Goal: Task Accomplishment & Management: Manage account settings

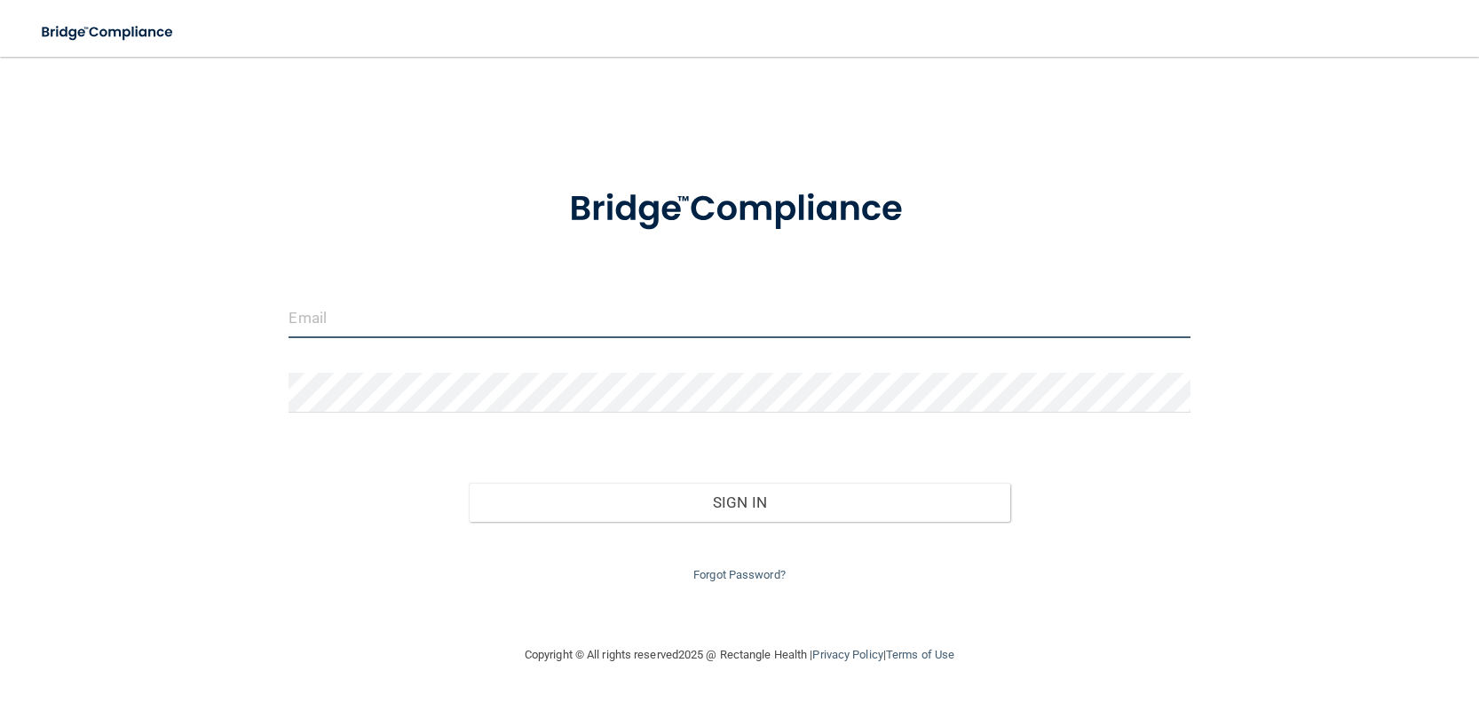
click at [341, 323] on input "email" at bounding box center [738, 318] width 901 height 40
type input "[EMAIL_ADDRESS][DOMAIN_NAME]"
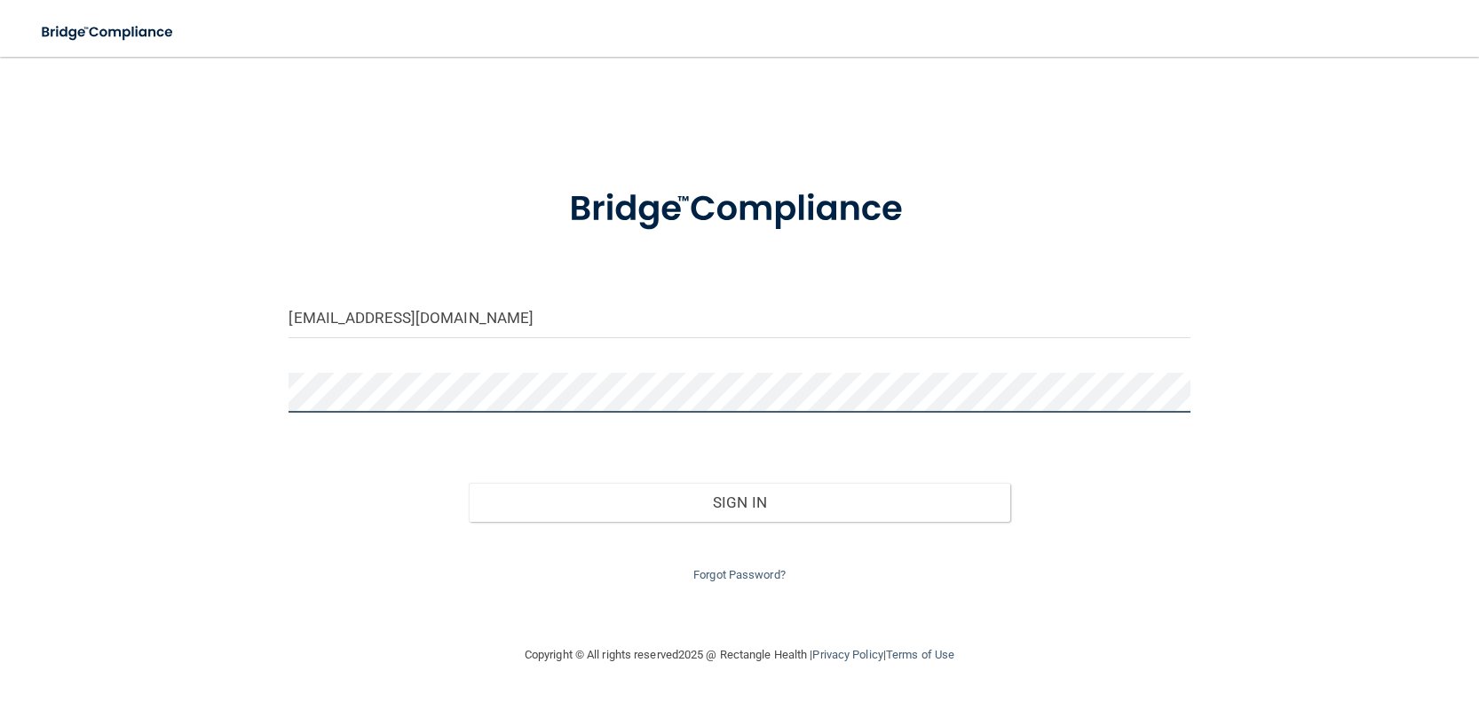
click at [469, 483] on button "Sign In" at bounding box center [739, 502] width 541 height 39
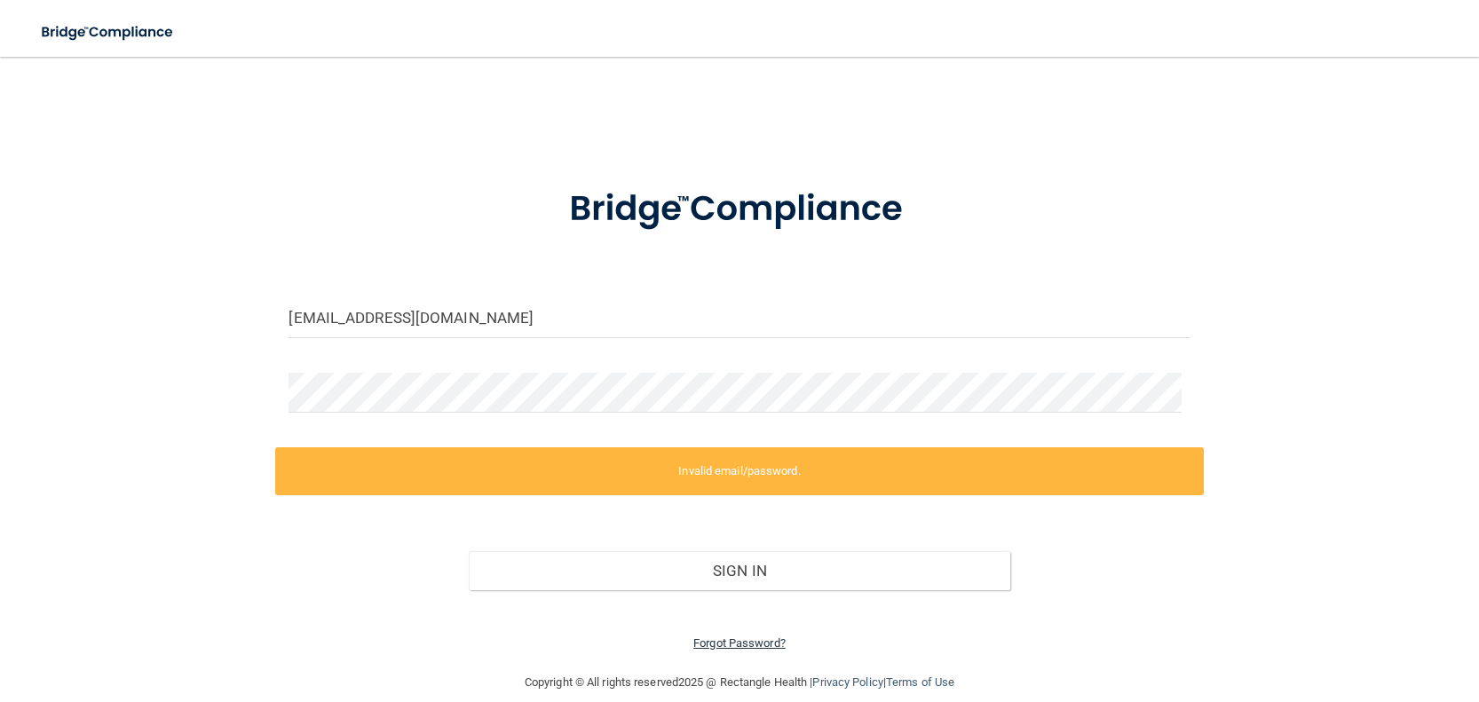
click at [702, 646] on link "Forgot Password?" at bounding box center [739, 642] width 92 height 13
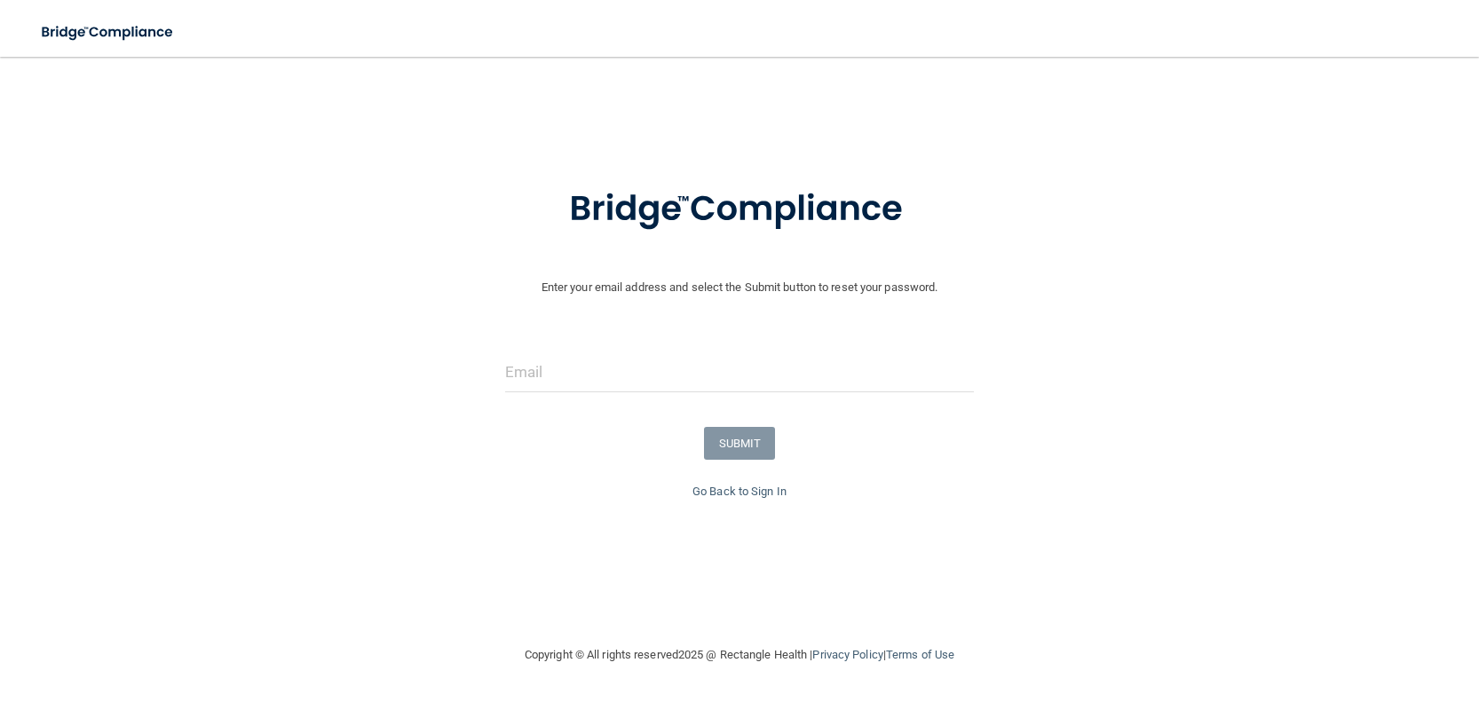
click at [664, 349] on form "Enter your email address and select the Submit button to reset your password. S…" at bounding box center [739, 322] width 1461 height 318
click at [654, 361] on input "email" at bounding box center [740, 372] width 470 height 40
type input "[EMAIL_ADDRESS][DOMAIN_NAME]"
click at [740, 436] on button "SUBMIT" at bounding box center [740, 443] width 72 height 33
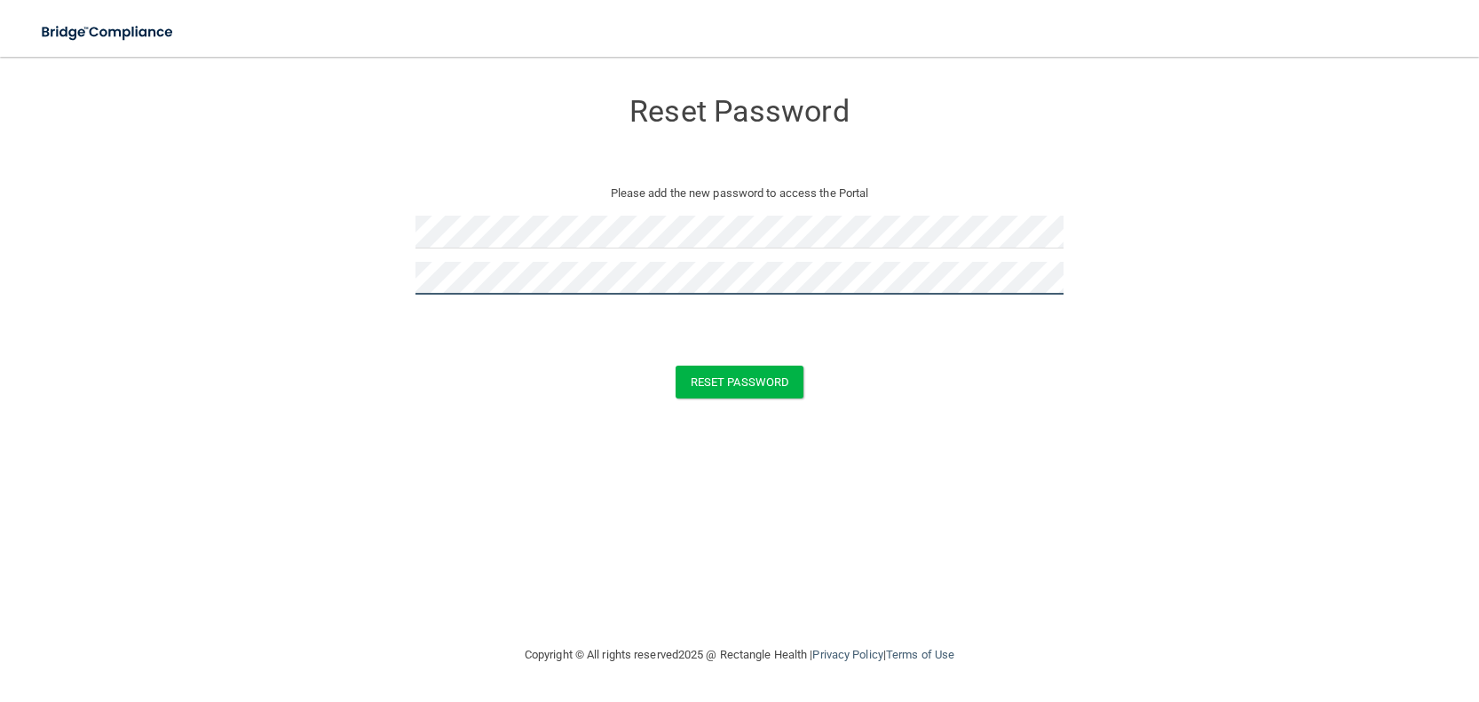
click at [675, 366] on button "Reset Password" at bounding box center [739, 382] width 128 height 33
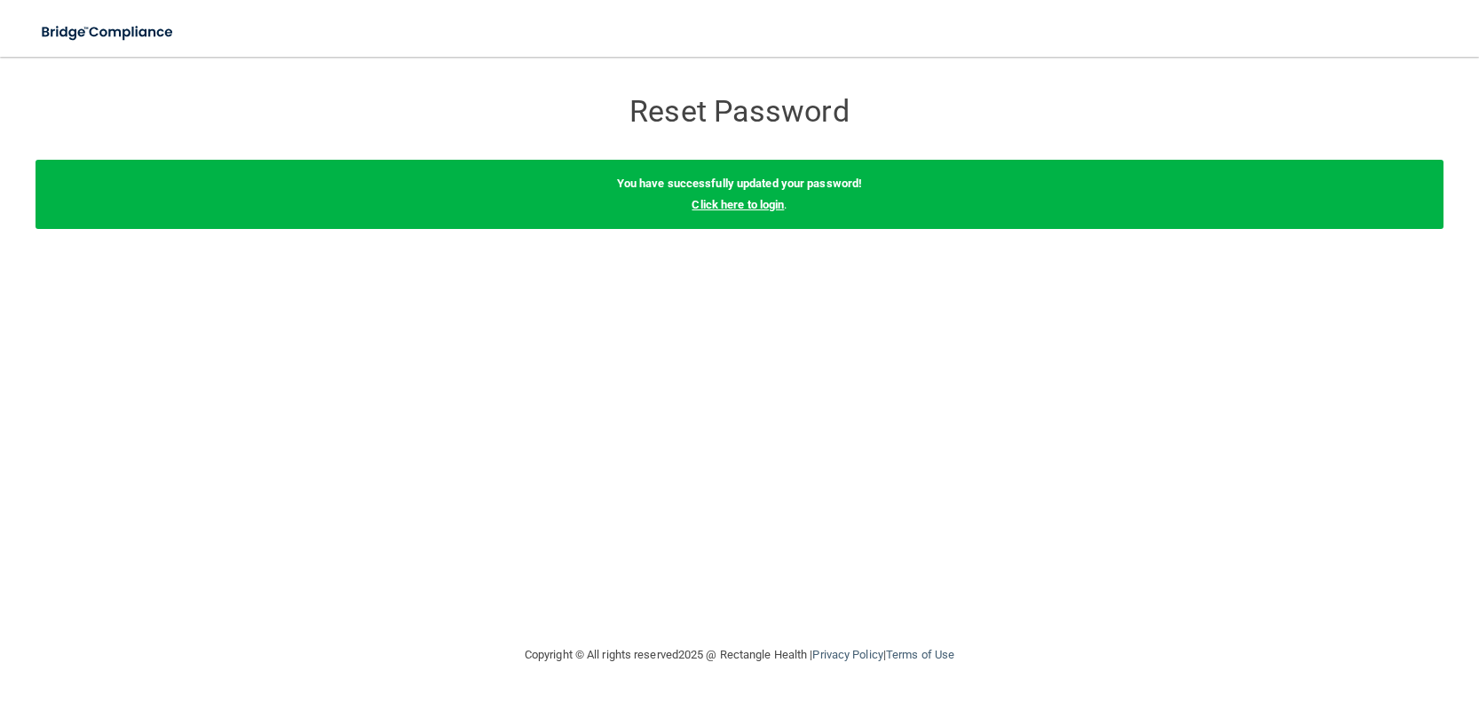
click at [783, 204] on link "Click here to login" at bounding box center [737, 204] width 92 height 13
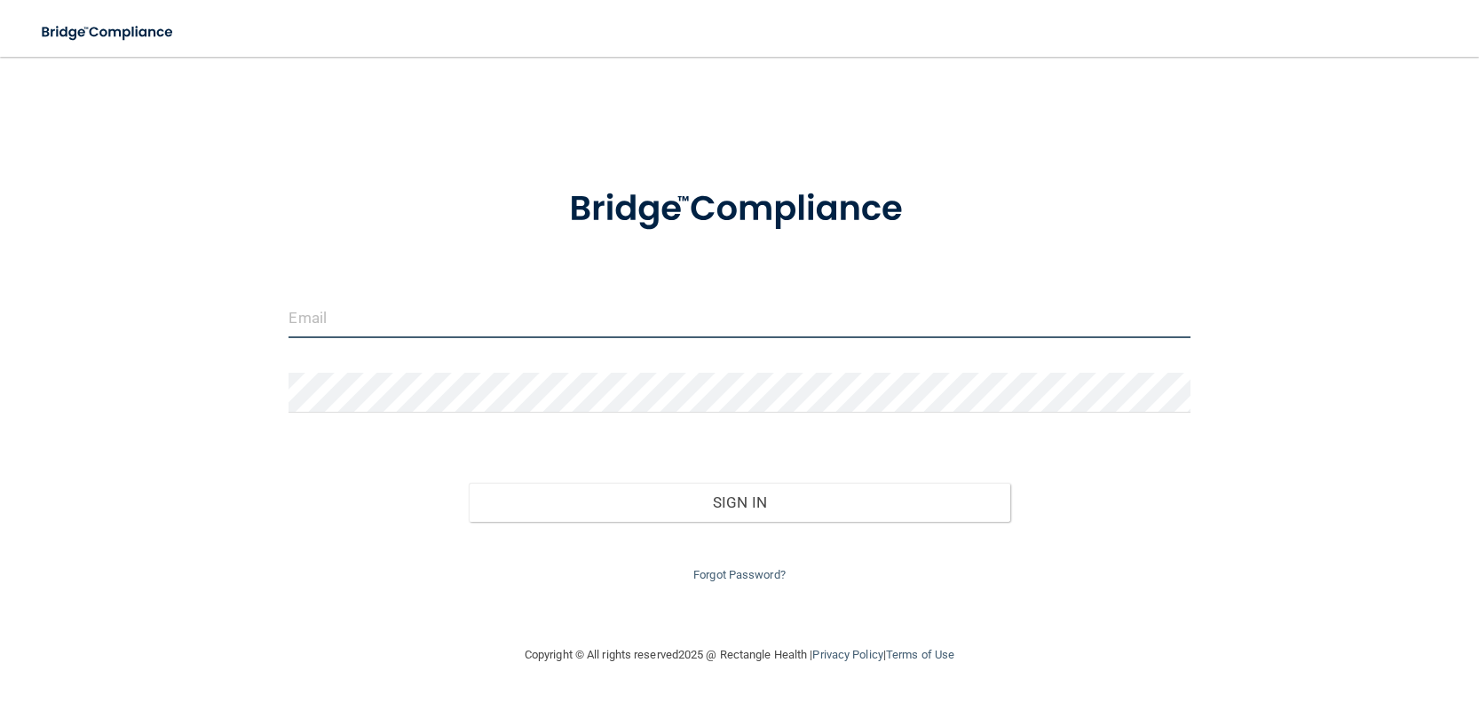
click at [416, 319] on input "email" at bounding box center [738, 318] width 901 height 40
type input "[EMAIL_ADDRESS][DOMAIN_NAME]"
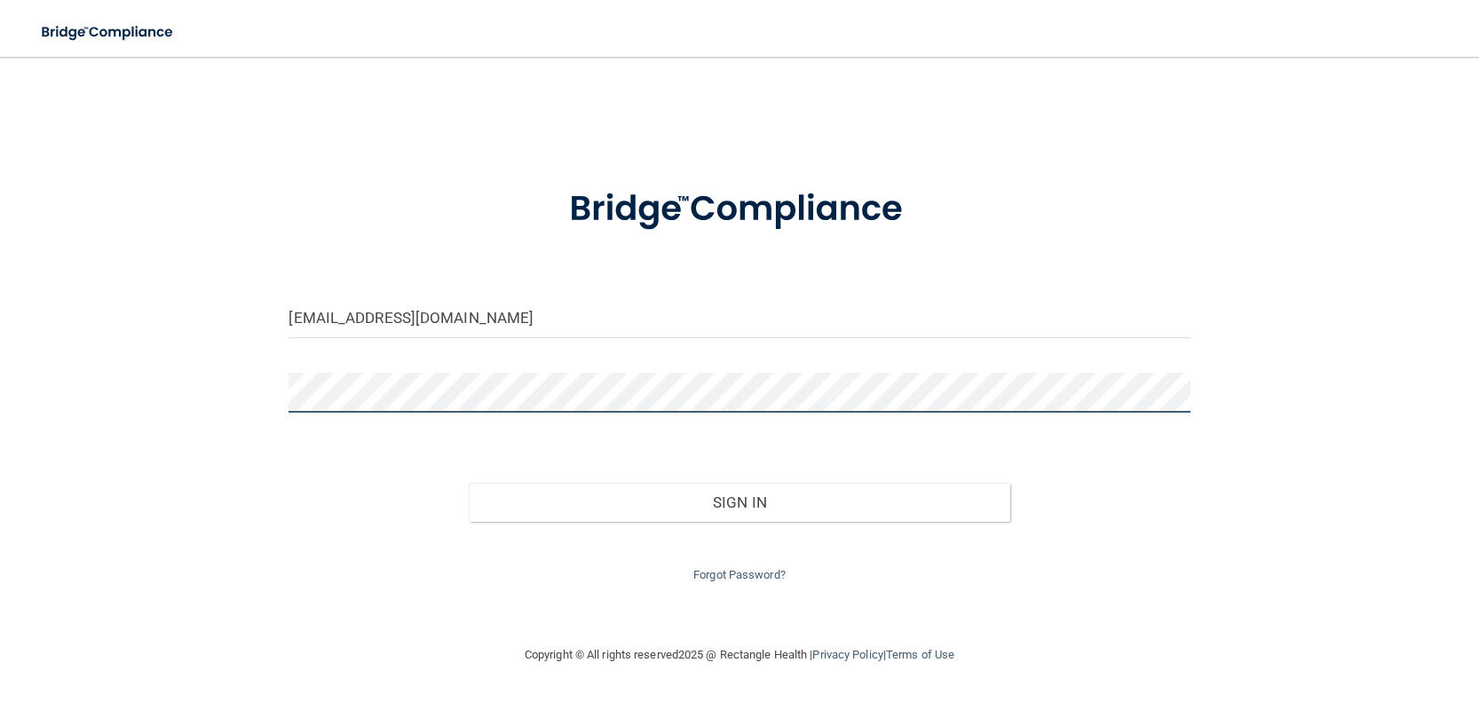
click at [469, 483] on button "Sign In" at bounding box center [739, 502] width 541 height 39
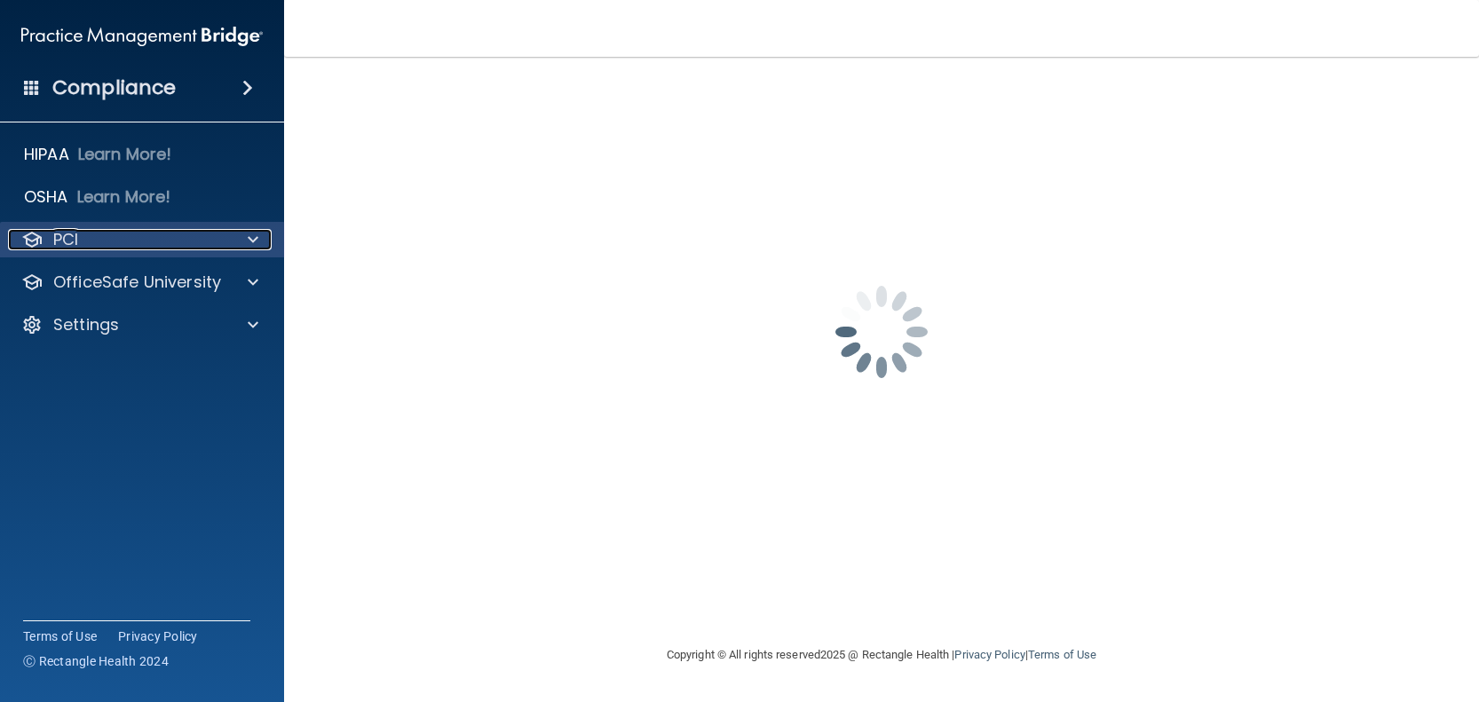
click at [62, 242] on p "PCI" at bounding box center [65, 239] width 25 height 21
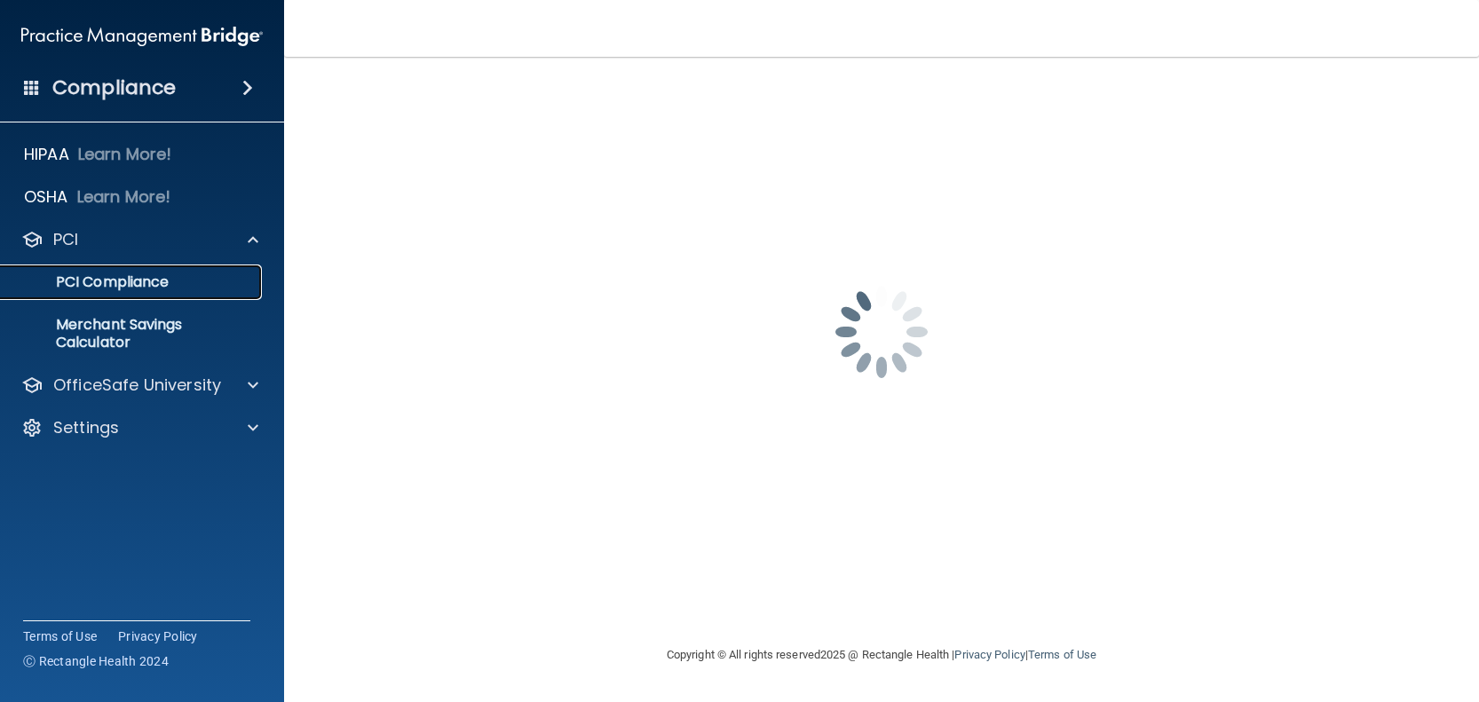
click at [129, 284] on p "PCI Compliance" at bounding box center [133, 282] width 242 height 18
click at [244, 83] on span at bounding box center [247, 87] width 11 height 21
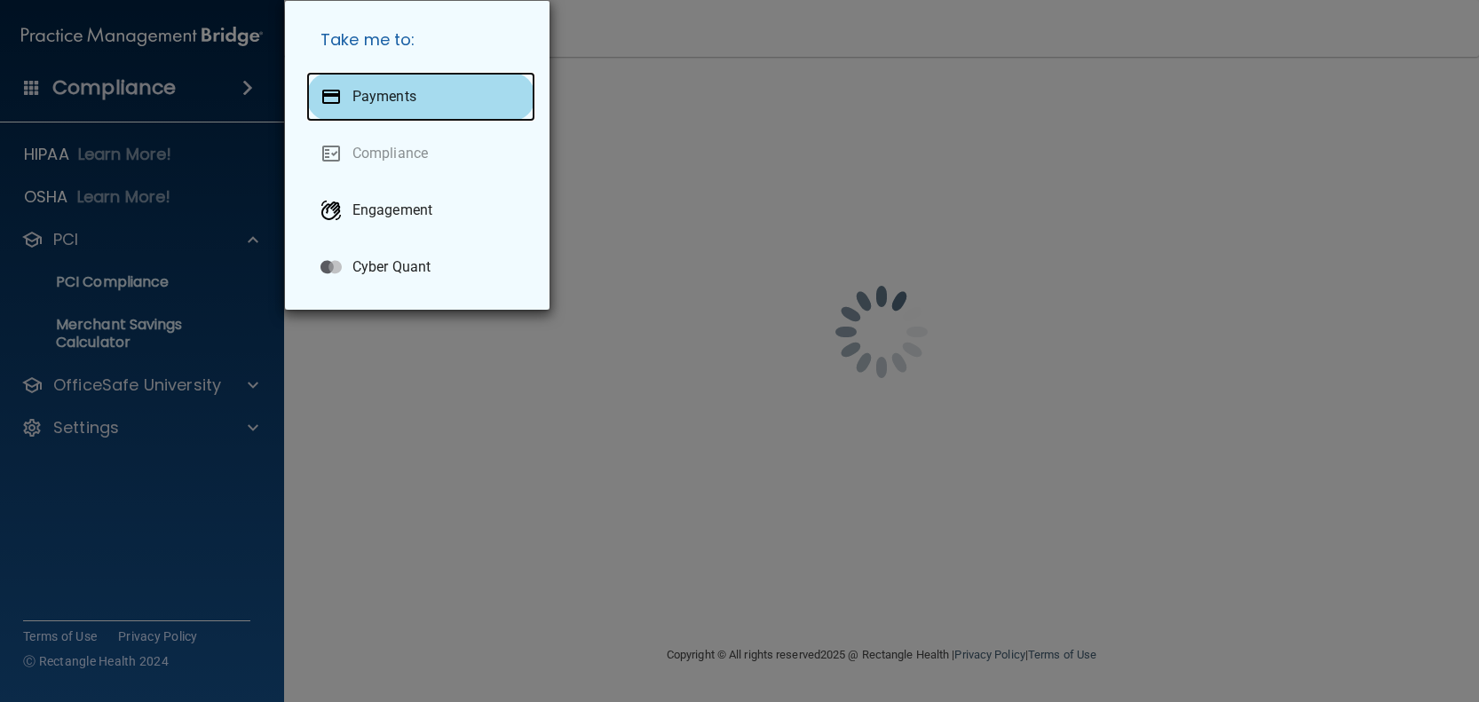
click at [434, 94] on div "Payments" at bounding box center [420, 97] width 229 height 50
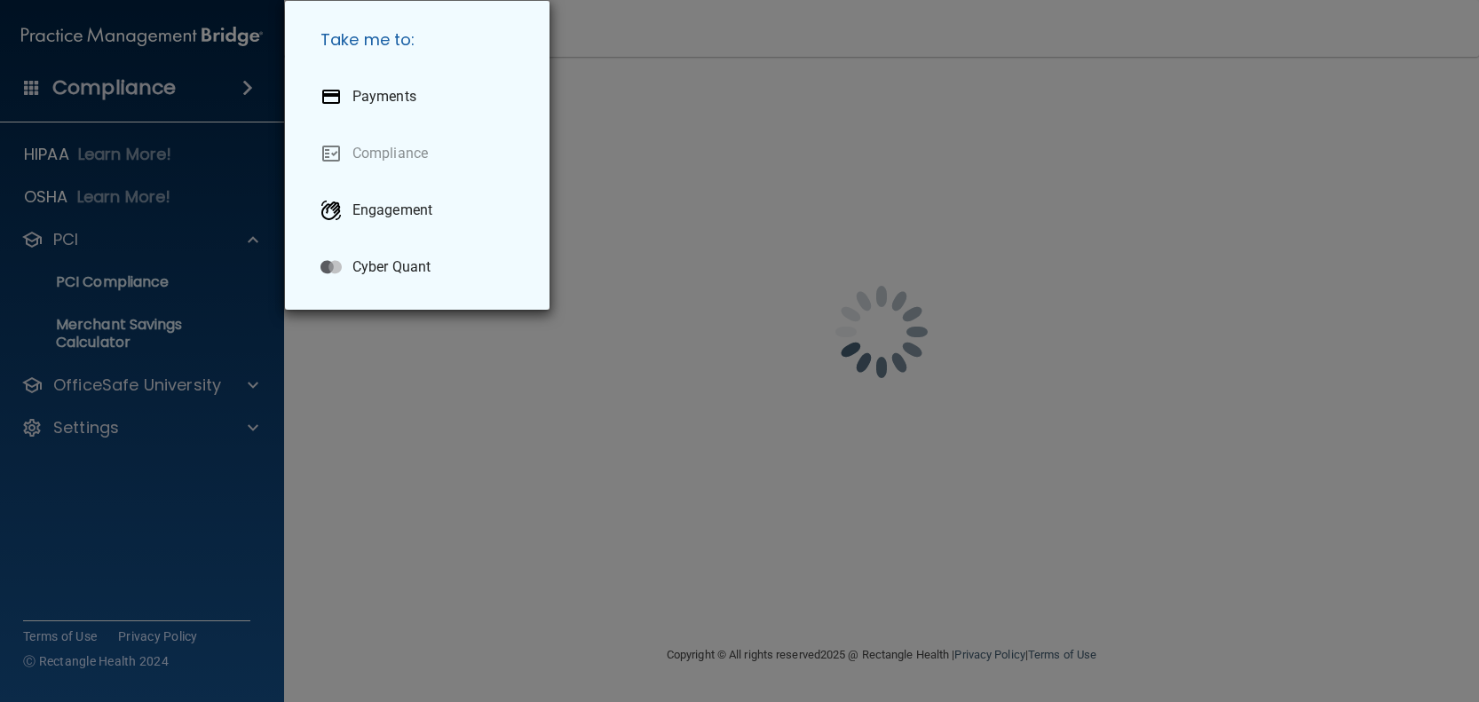
drag, startPoint x: 1304, startPoint y: 1, endPoint x: 1025, endPoint y: 121, distance: 303.4
click at [1025, 121] on div "Take me to: Payments Compliance Engagement Cyber Quant" at bounding box center [739, 351] width 1479 height 702
